Goal: Information Seeking & Learning: Learn about a topic

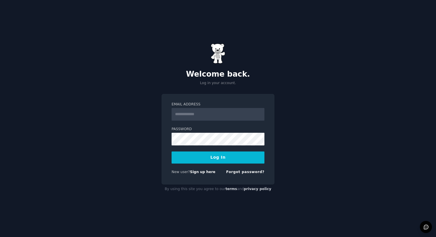
click at [203, 114] on input "Email Address" at bounding box center [218, 114] width 93 height 13
type input "**********"
click at [209, 156] on button "Log In" at bounding box center [218, 158] width 93 height 12
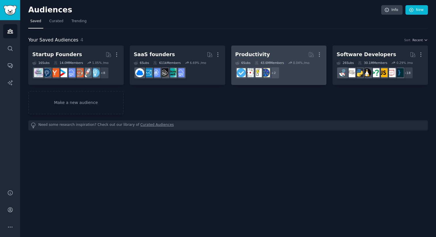
click at [254, 51] on div "Productivity" at bounding box center [252, 54] width 35 height 7
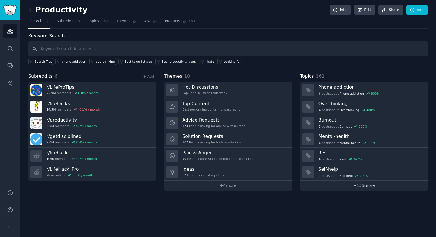
click at [355, 184] on link "+ 155 more" at bounding box center [364, 186] width 128 height 10
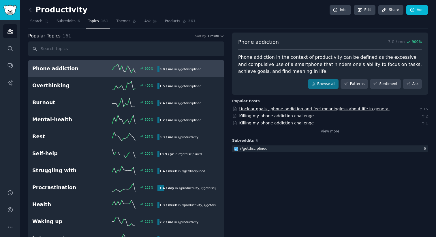
click at [275, 109] on link "Unclear goals , phone addiction and feel meaningless about life in general" at bounding box center [314, 109] width 150 height 5
click at [68, 20] on span "Subreddits" at bounding box center [65, 21] width 19 height 5
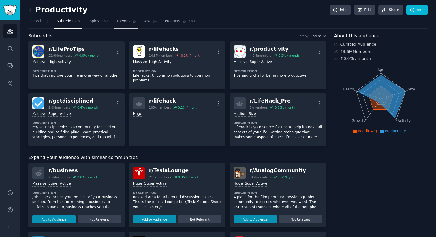
click at [118, 25] on link "Themes" at bounding box center [126, 23] width 24 height 12
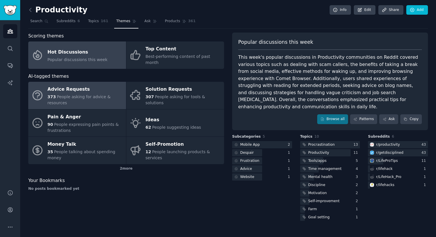
click at [95, 95] on div "373 People asking for advice & resources" at bounding box center [86, 100] width 76 height 12
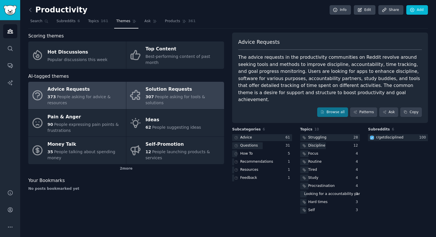
click at [174, 95] on span "People asking for tools & solutions" at bounding box center [176, 100] width 60 height 11
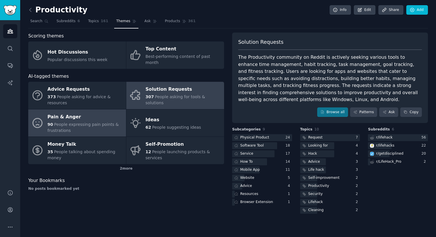
click at [88, 112] on div "Pain & Anger" at bounding box center [86, 116] width 76 height 9
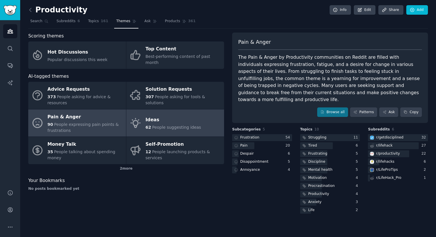
click at [149, 125] on span "62" at bounding box center [148, 127] width 5 height 5
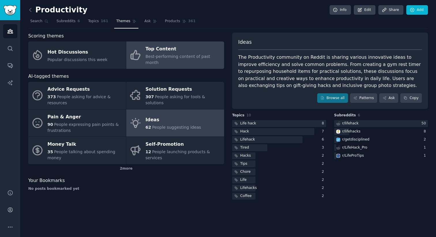
click at [154, 52] on div "Top Content" at bounding box center [184, 49] width 76 height 9
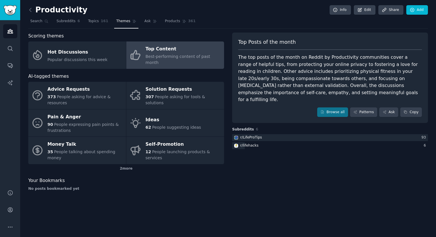
click at [47, 12] on h2 "Productivity" at bounding box center [57, 9] width 59 height 9
click at [13, 33] on icon "Sidebar" at bounding box center [10, 31] width 6 height 6
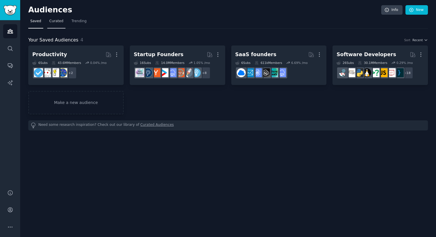
click at [57, 22] on span "Curated" at bounding box center [56, 21] width 14 height 5
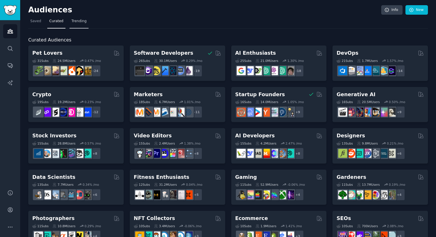
click at [73, 24] on link "Trending" at bounding box center [78, 23] width 19 height 12
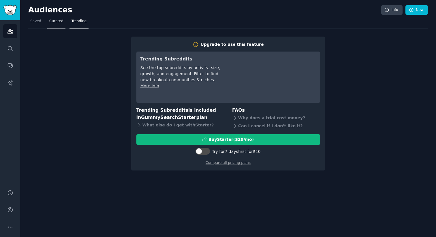
click at [56, 24] on link "Curated" at bounding box center [56, 23] width 18 height 12
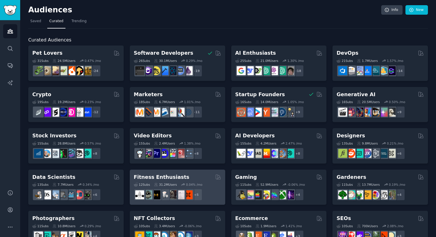
click at [145, 176] on h2 "Fitness Enthusiasts" at bounding box center [162, 177] width 56 height 7
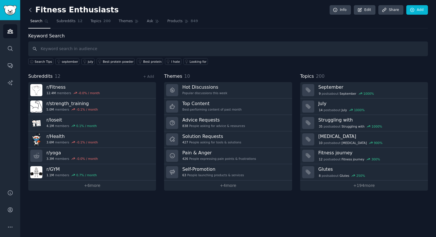
click at [31, 10] on icon at bounding box center [30, 10] width 6 height 6
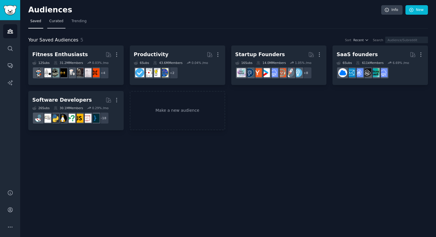
click at [55, 24] on link "Curated" at bounding box center [56, 23] width 18 height 12
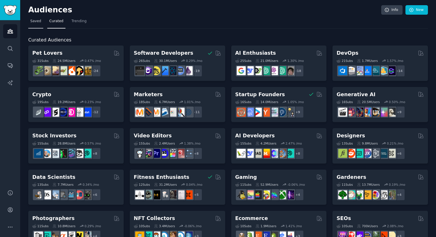
click at [40, 23] on span "Saved" at bounding box center [35, 21] width 11 height 5
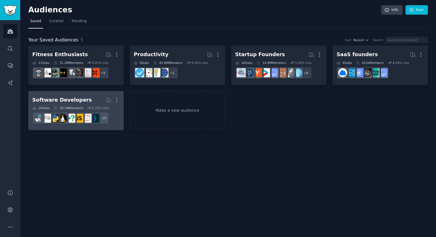
click at [81, 100] on div "Software Developers" at bounding box center [61, 100] width 59 height 7
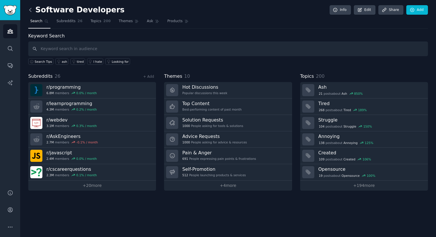
click at [31, 10] on icon at bounding box center [30, 10] width 6 height 6
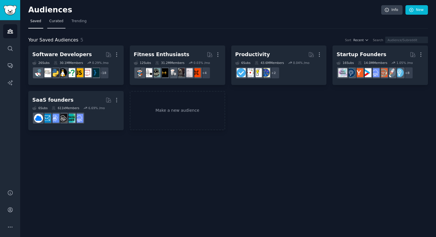
click at [60, 20] on span "Curated" at bounding box center [56, 21] width 14 height 5
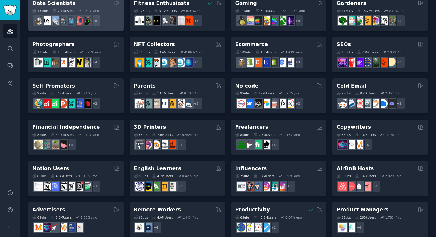
scroll to position [176, 0]
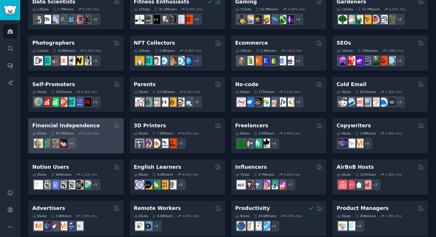
click at [86, 127] on h2 "Financial Independence" at bounding box center [65, 125] width 67 height 7
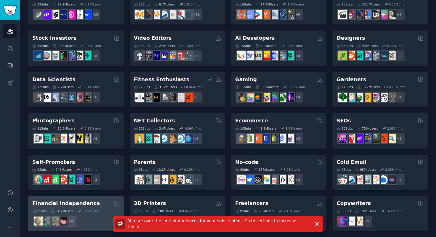
scroll to position [0, 0]
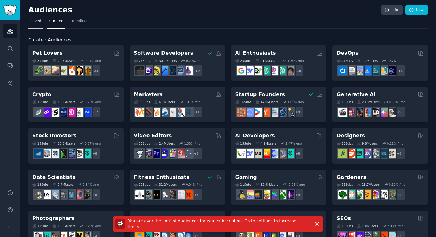
click at [37, 20] on span "Saved" at bounding box center [35, 21] width 11 height 5
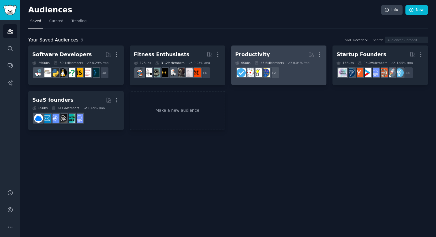
click at [253, 54] on div "Productivity" at bounding box center [252, 54] width 35 height 7
